Goal: Navigation & Orientation: Find specific page/section

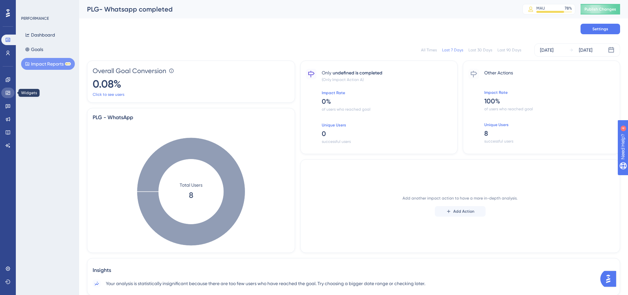
drag, startPoint x: 5, startPoint y: 92, endPoint x: 14, endPoint y: 97, distance: 10.2
click at [5, 92] on icon at bounding box center [7, 92] width 5 height 5
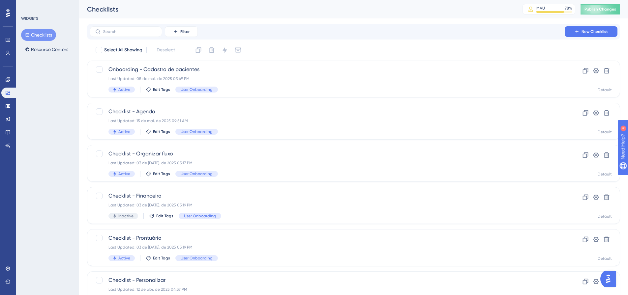
click at [42, 142] on div "WIDGETS Checklists Resource Centers" at bounding box center [47, 147] width 63 height 295
click at [8, 79] on icon at bounding box center [8, 79] width 4 height 4
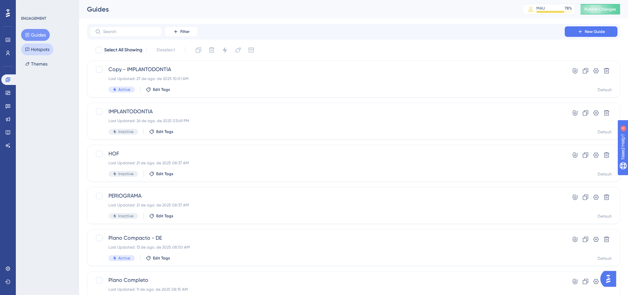
click at [38, 50] on button "Hotspots" at bounding box center [37, 50] width 32 height 12
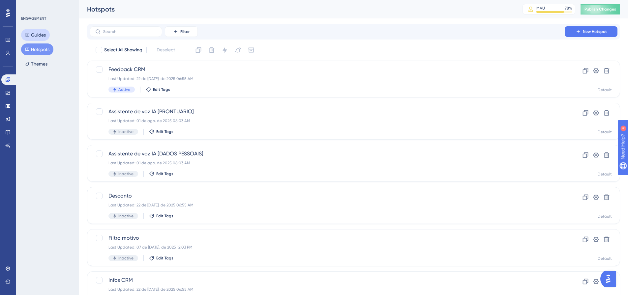
click at [36, 34] on button "Guides" at bounding box center [35, 35] width 29 height 12
